Goal: Information Seeking & Learning: Learn about a topic

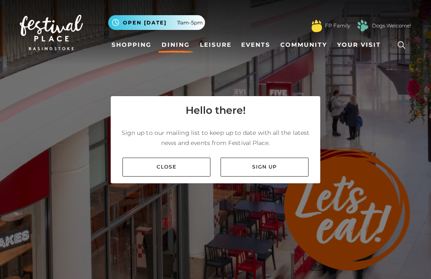
click at [188, 176] on link "Close" at bounding box center [167, 166] width 88 height 19
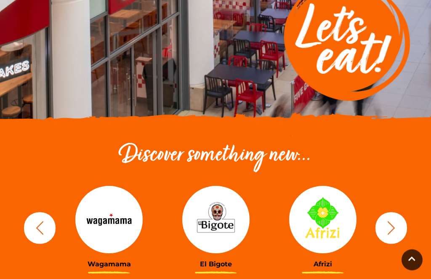
scroll to position [170, 0]
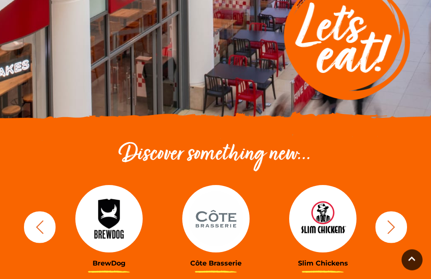
click at [101, 227] on img at bounding box center [108, 218] width 67 height 67
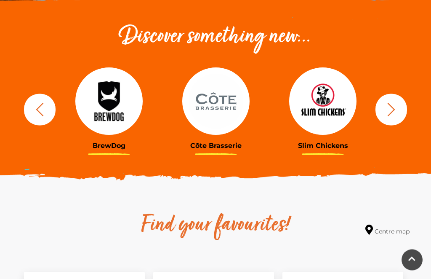
scroll to position [288, 0]
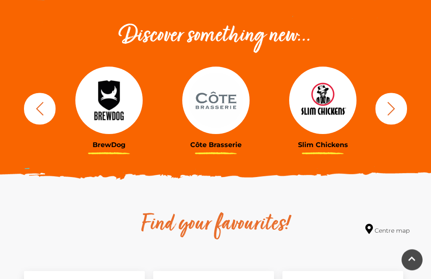
click at [330, 105] on img at bounding box center [322, 100] width 67 height 67
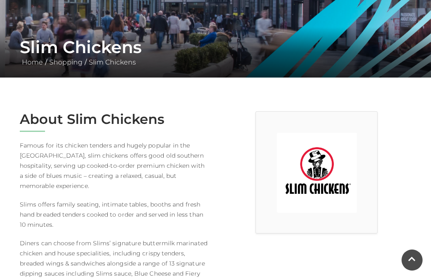
scroll to position [133, 0]
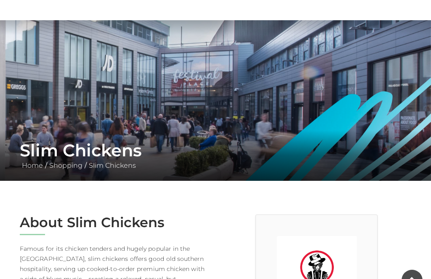
scroll to position [29, 0]
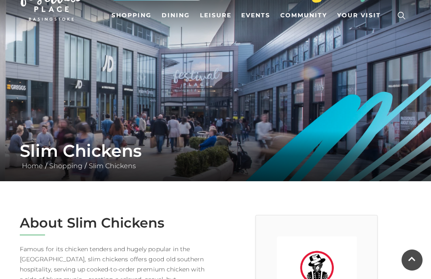
click at [116, 170] on link "Slim Chickens" at bounding box center [112, 166] width 51 height 8
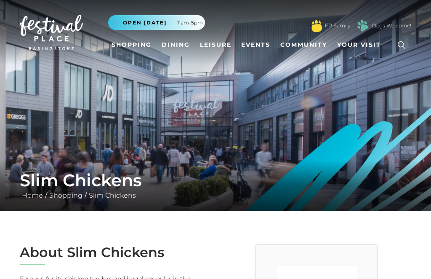
click at [173, 42] on link "Dining" at bounding box center [175, 45] width 35 height 16
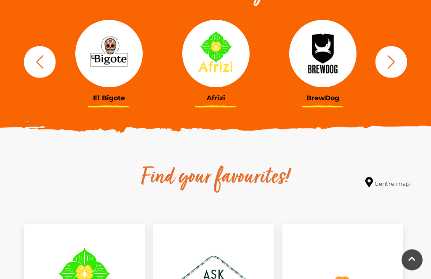
scroll to position [336, 0]
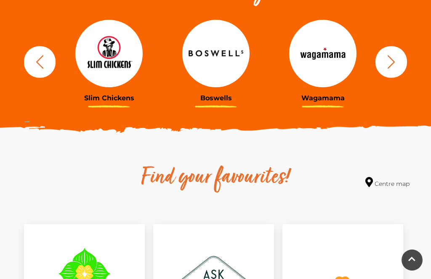
click at [209, 51] on img at bounding box center [215, 53] width 67 height 67
